Goal: Task Accomplishment & Management: Manage account settings

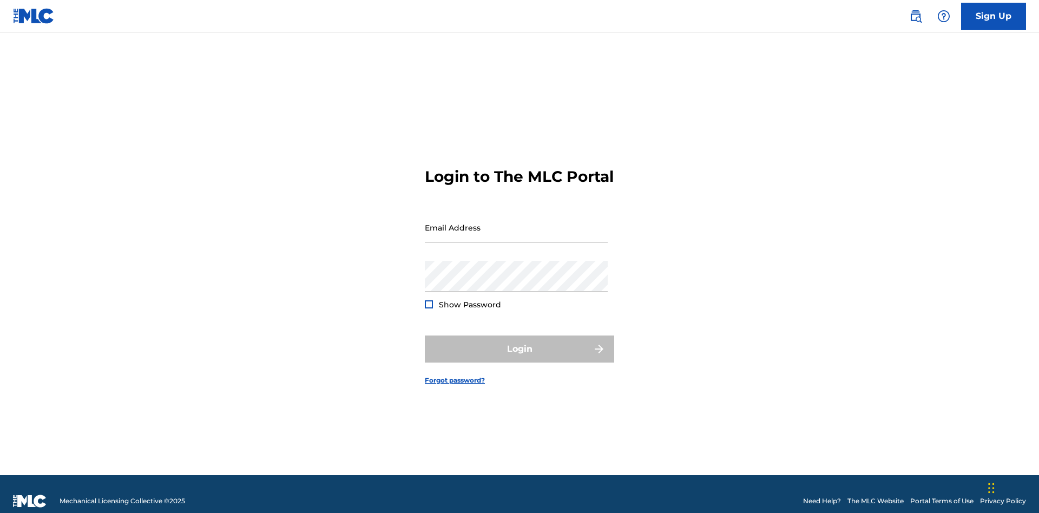
scroll to position [14, 0]
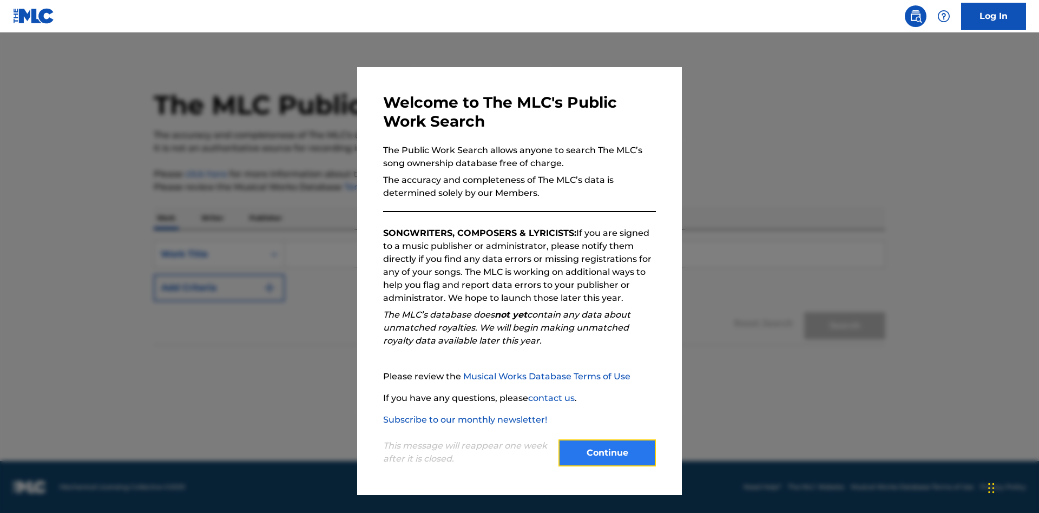
click at [607, 453] on button "Continue" at bounding box center [606, 452] width 97 height 27
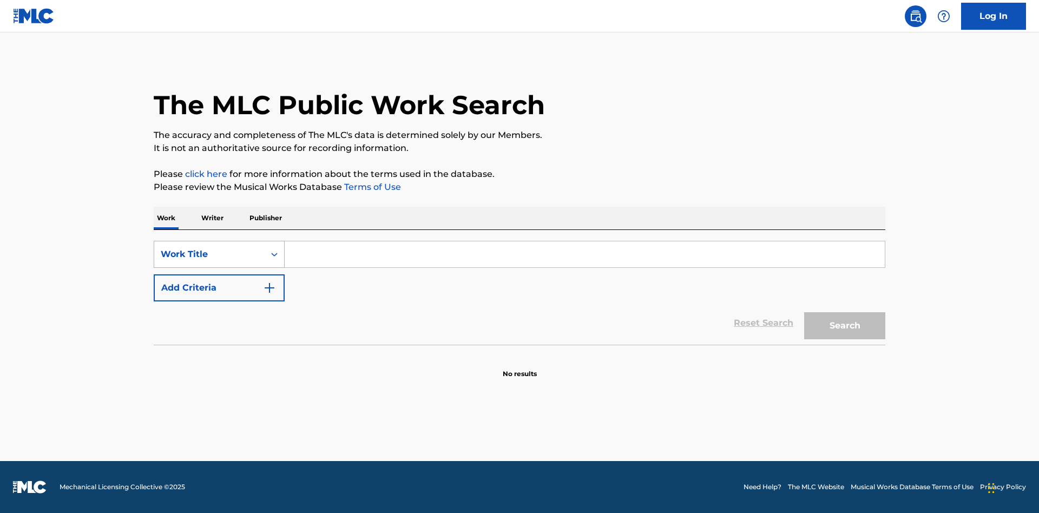
click at [209, 254] on div "Work Title" at bounding box center [209, 254] width 97 height 13
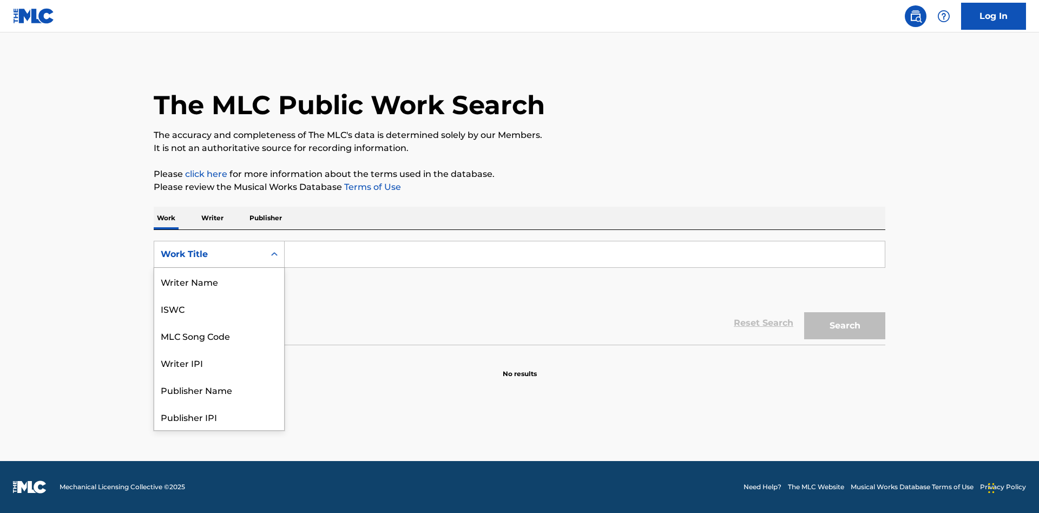
scroll to position [54, 0]
click at [219, 281] on div "MLC Song Code" at bounding box center [219, 281] width 130 height 27
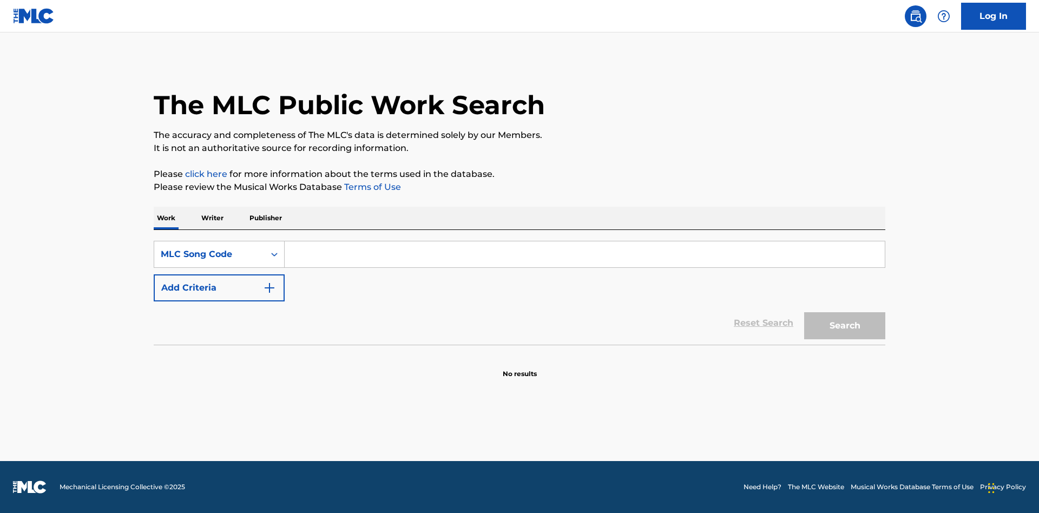
click at [584, 254] on input "Search Form" at bounding box center [585, 254] width 600 height 26
type input "MV82XX"
click at [845, 326] on button "Search" at bounding box center [844, 325] width 81 height 27
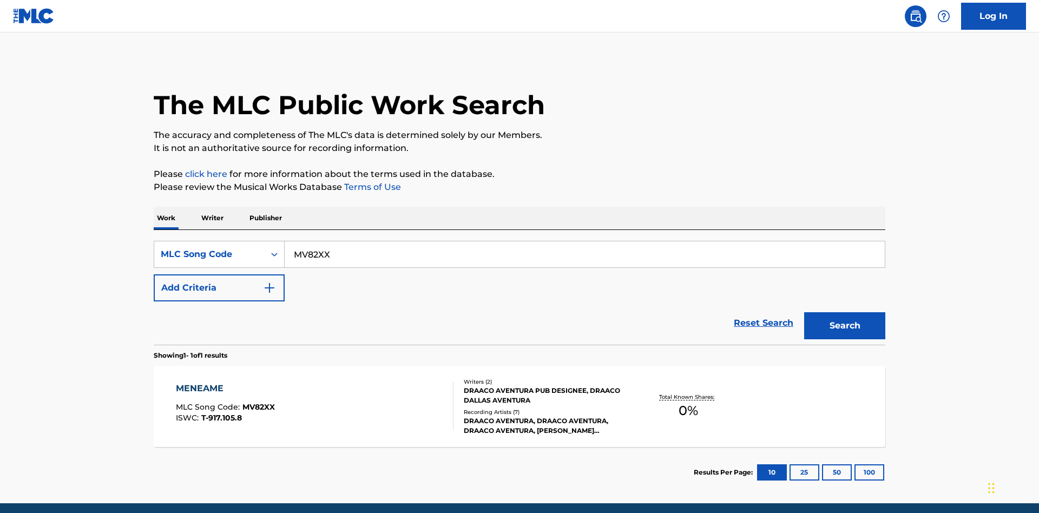
click at [520, 378] on div "Writers ( 2 ) DRAACO AVENTURA PUB DESIGNEE, DRAACO DALLAS AVENTURA Recording Ar…" at bounding box center [541, 407] width 174 height 58
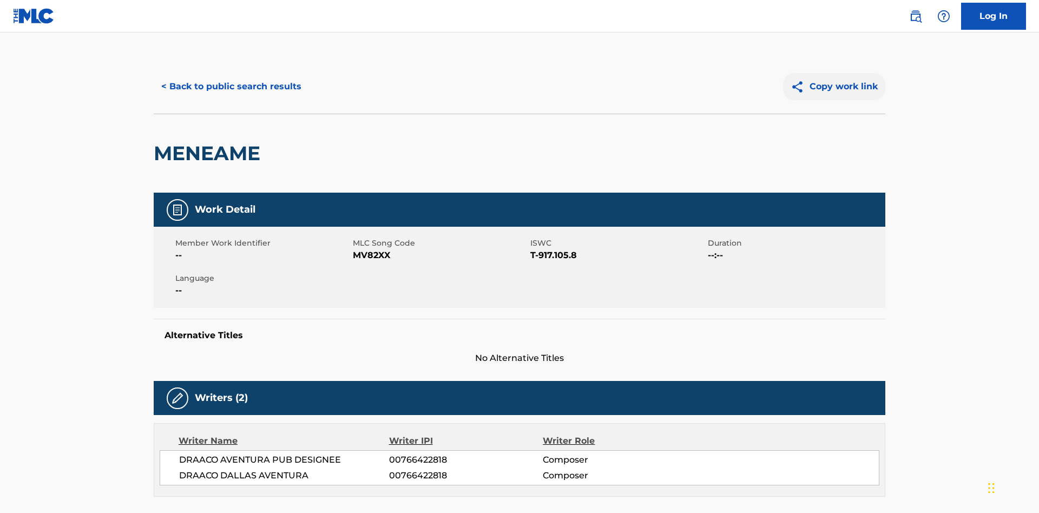
click at [835, 78] on button "Copy work link" at bounding box center [834, 86] width 102 height 27
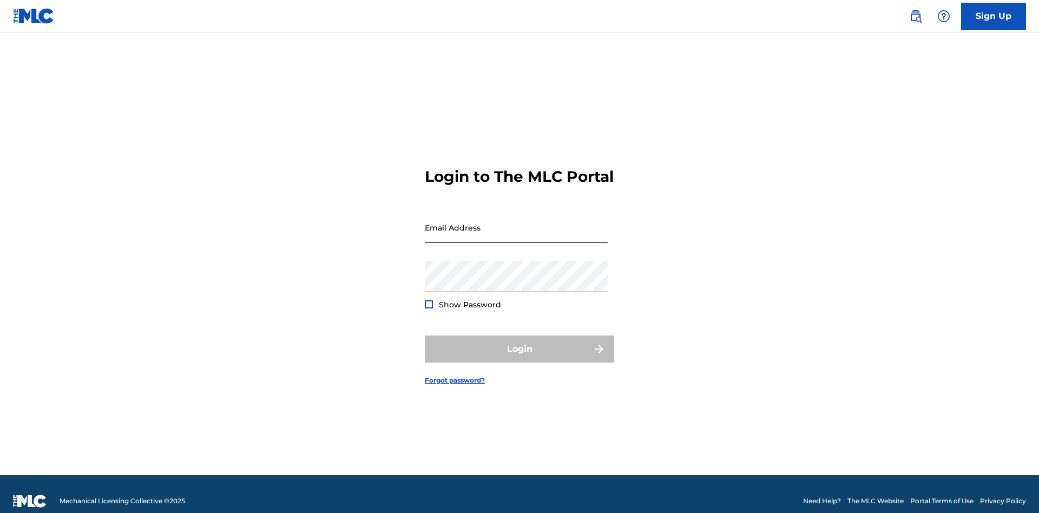
click at [516, 222] on input "Email Address" at bounding box center [516, 227] width 183 height 31
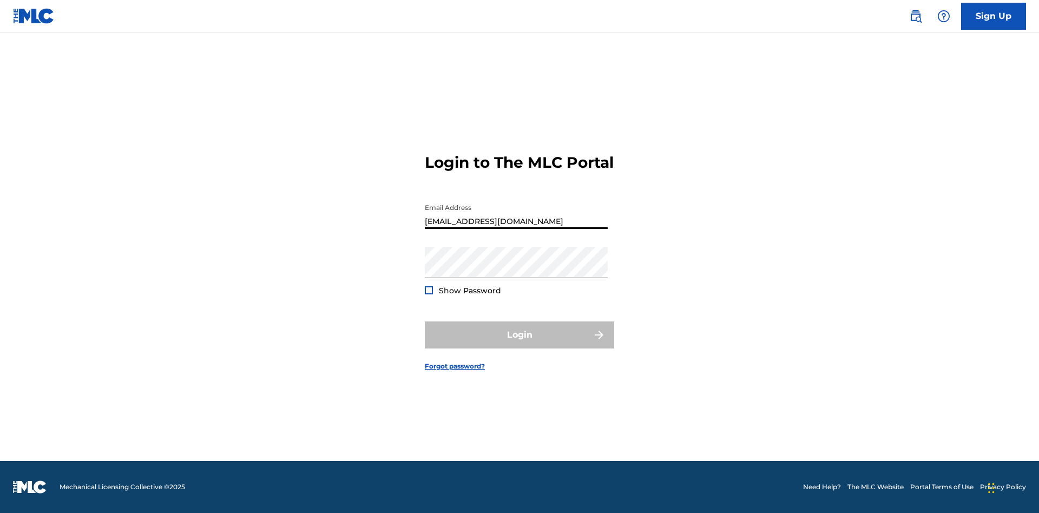
type input "Duke.McTesterson@gmail.com"
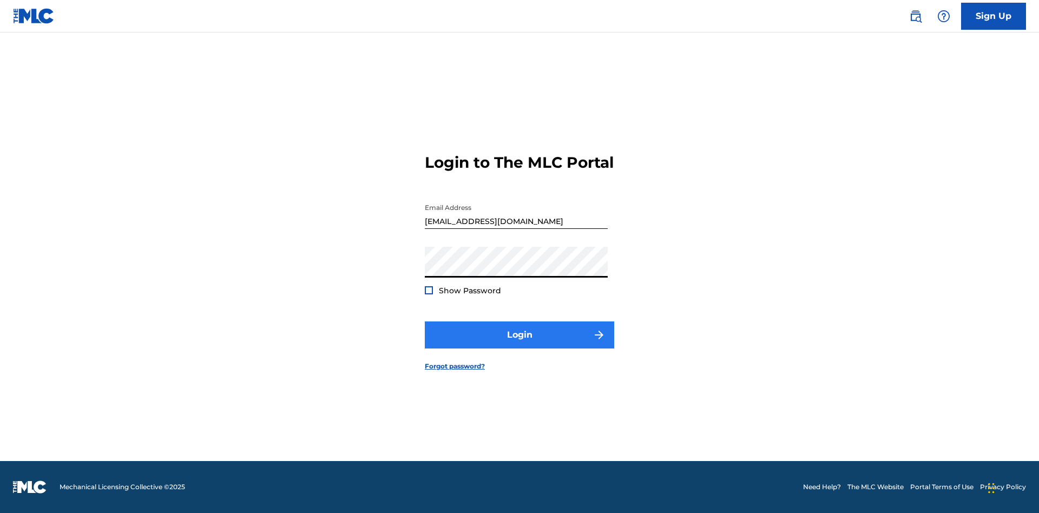
click at [520, 344] on button "Login" at bounding box center [519, 334] width 189 height 27
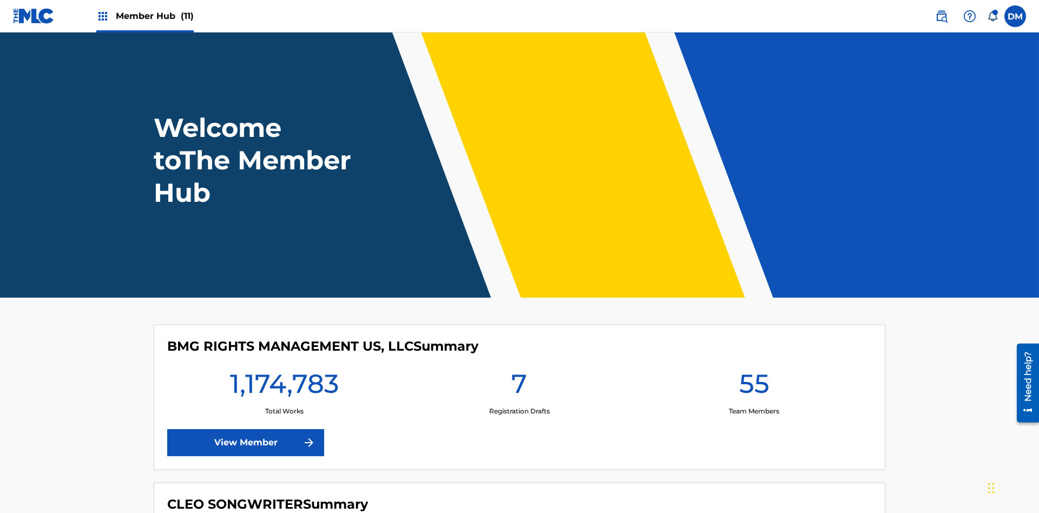
click at [154, 16] on span "Member Hub (11)" at bounding box center [155, 16] width 78 height 12
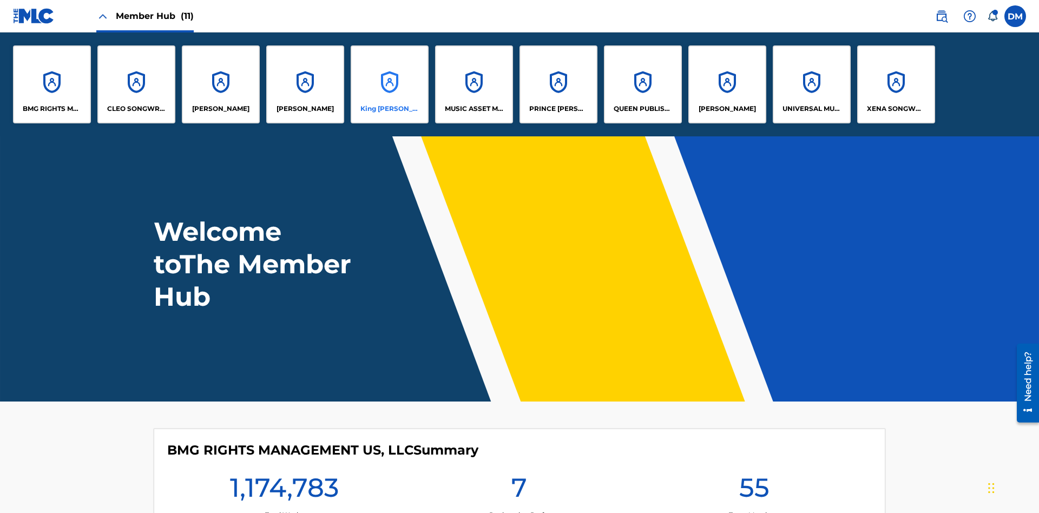
click at [389, 109] on p "King McTesterson" at bounding box center [389, 109] width 59 height 10
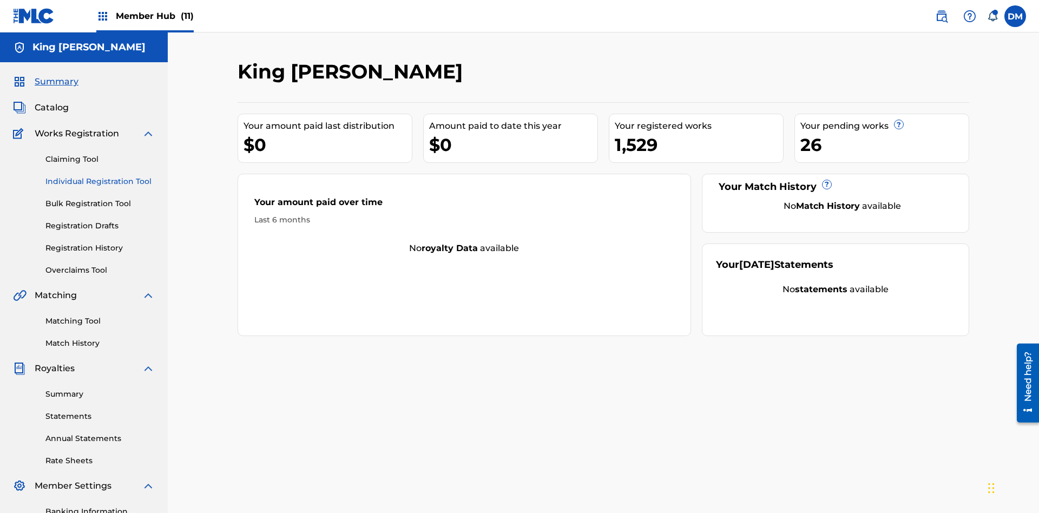
click at [100, 176] on link "Individual Registration Tool" at bounding box center [99, 181] width 109 height 11
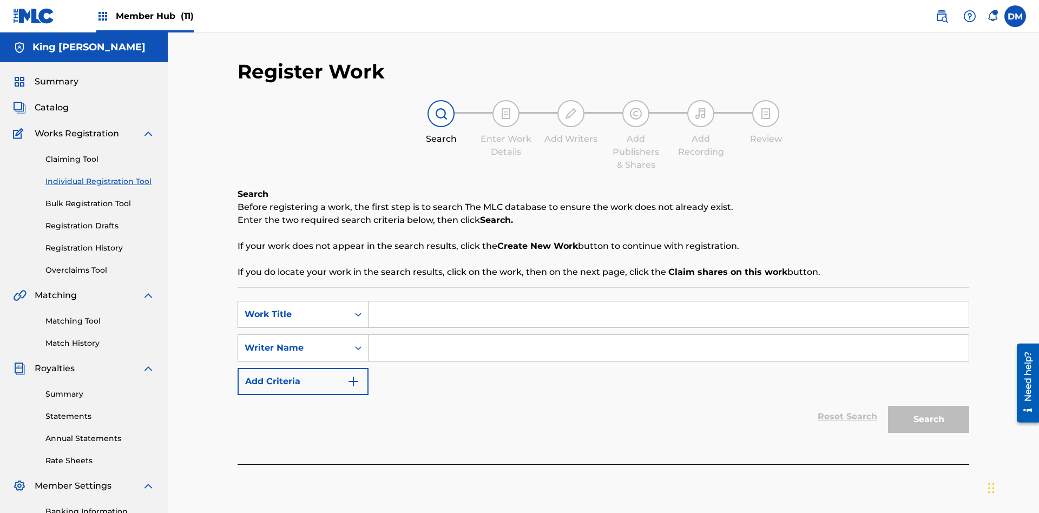
click at [668, 301] on input "Search Form" at bounding box center [669, 314] width 600 height 26
type input "Test"
click at [668, 335] on input "Search Form" at bounding box center [669, 348] width 600 height 26
type input "Test"
click at [929, 406] on button "Search" at bounding box center [928, 419] width 81 height 27
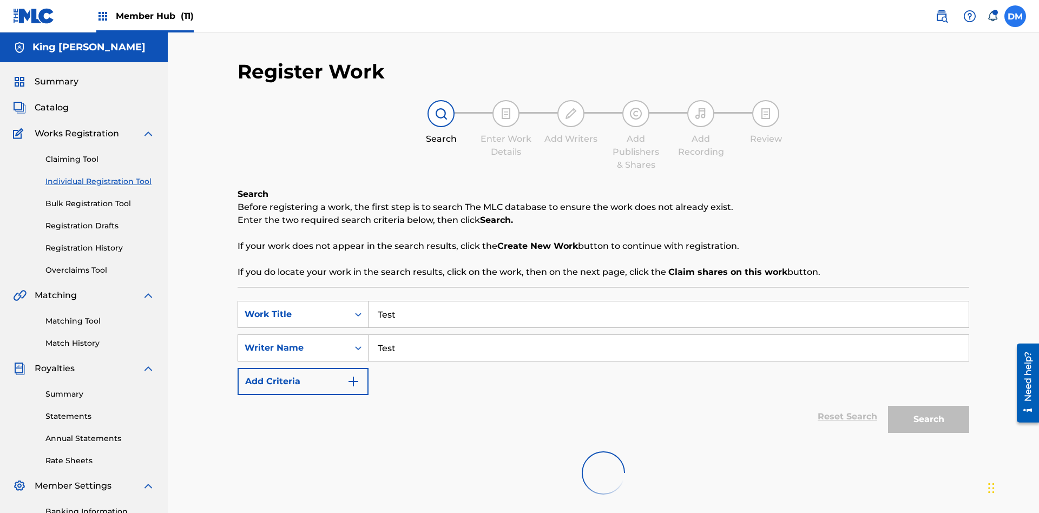
click at [1015, 16] on label at bounding box center [1015, 16] width 22 height 22
click at [1015, 16] on input "DM Duke McTesterson duke.mctesterson@gmail.com Notification Preferences Profile…" at bounding box center [1015, 16] width 0 height 0
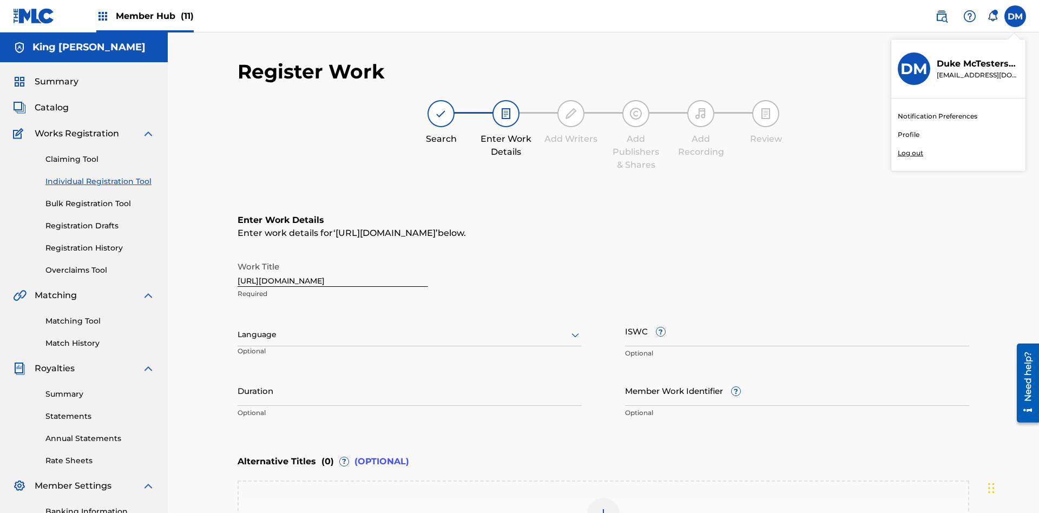
click at [910, 153] on p "Log out" at bounding box center [910, 153] width 25 height 10
click at [1015, 16] on input "DM Duke McTesterson duke.mctesterson@gmail.com Notification Preferences Profile…" at bounding box center [1015, 16] width 0 height 0
